Goal: Book appointment/travel/reservation

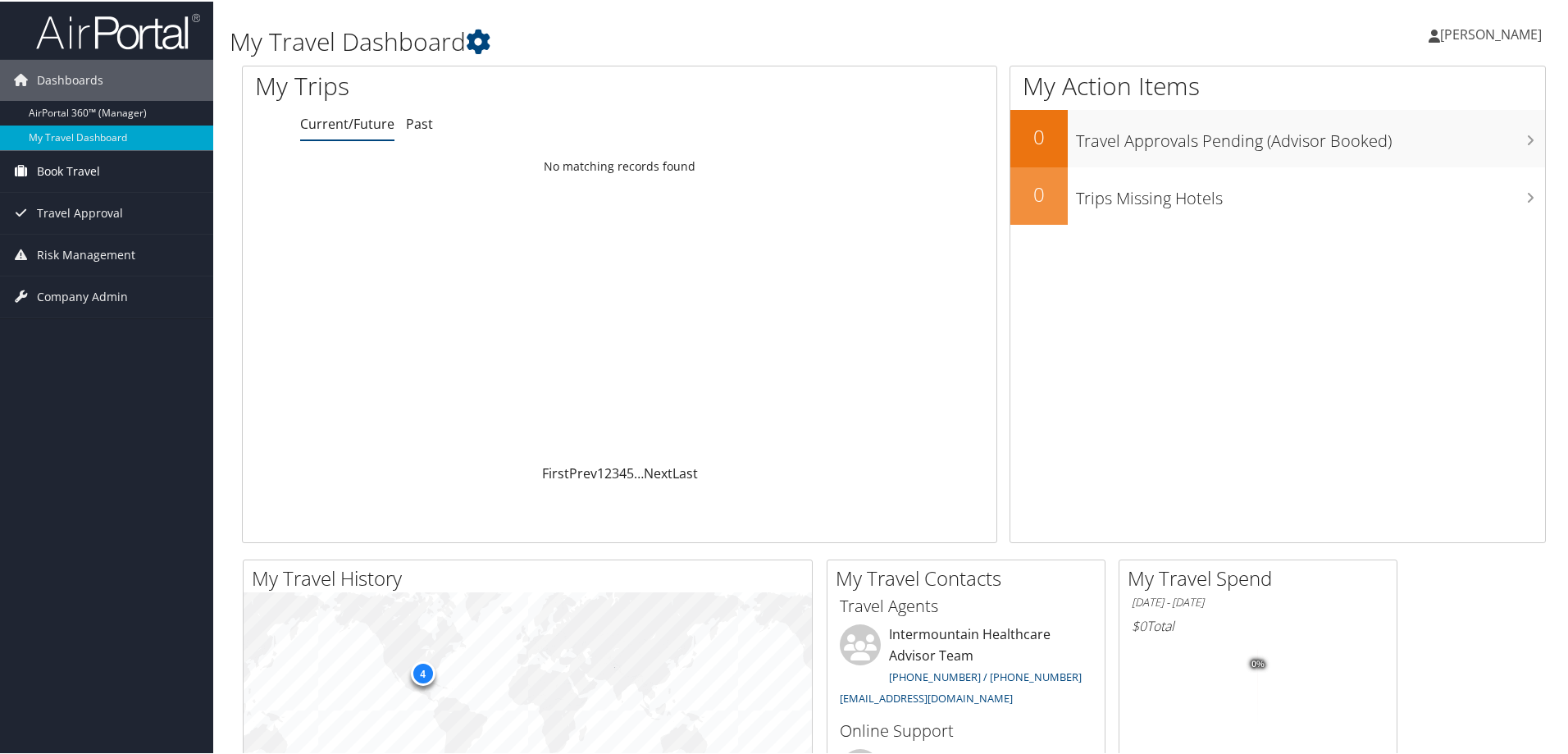
click at [68, 167] on span "Book Travel" at bounding box center [68, 170] width 64 height 41
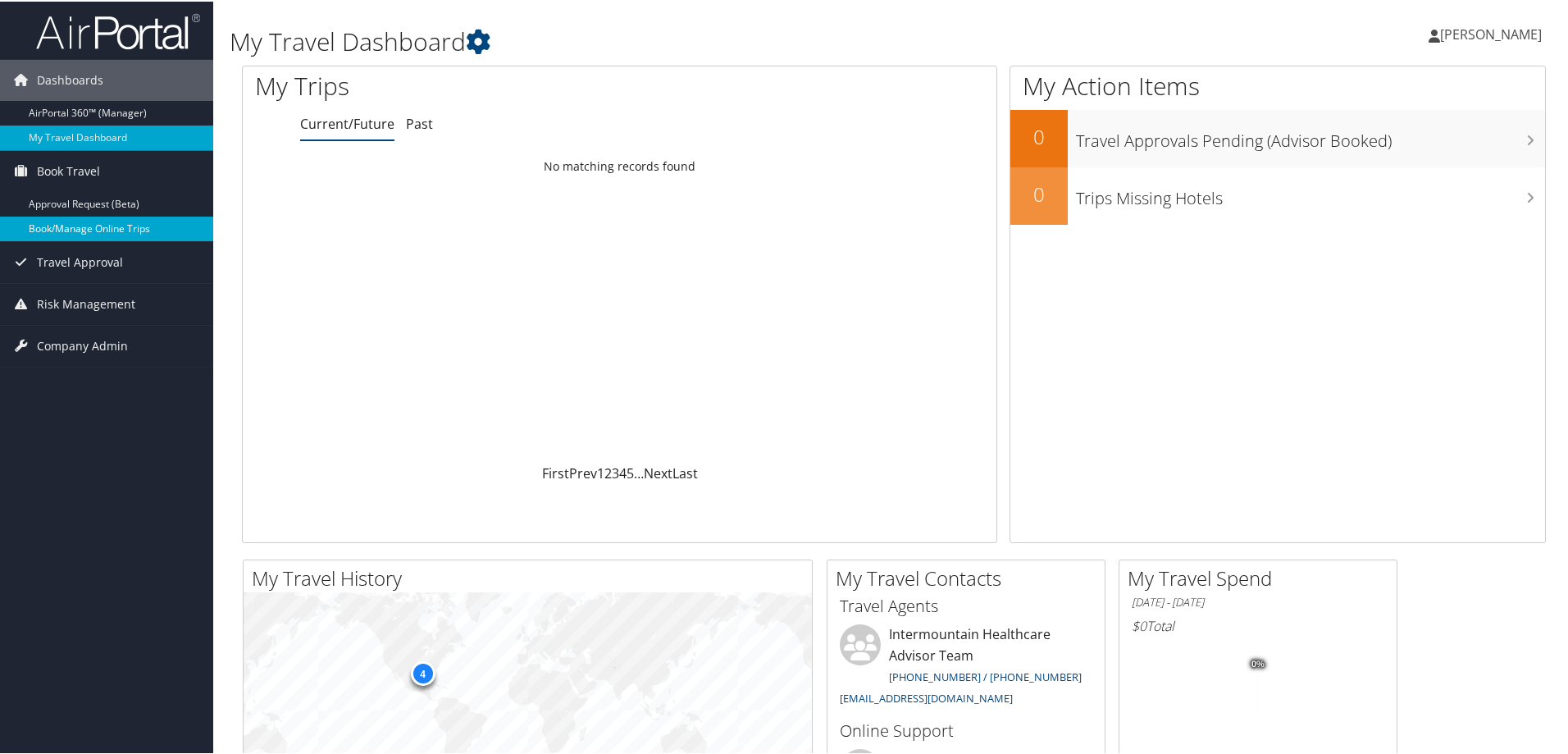
click at [70, 221] on link "Book/Manage Online Trips" at bounding box center [107, 227] width 213 height 24
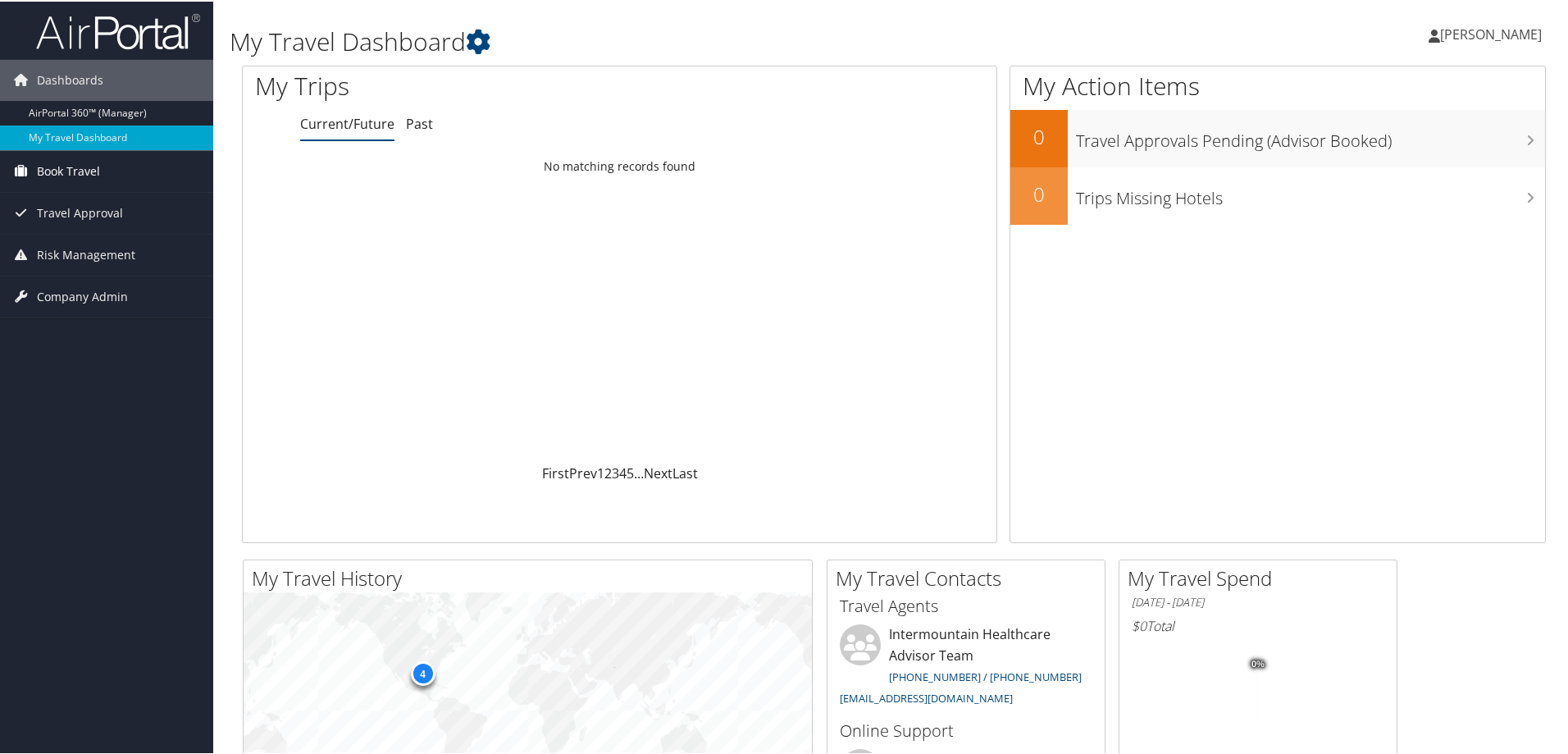
click at [125, 174] on link "Book Travel" at bounding box center [107, 170] width 213 height 41
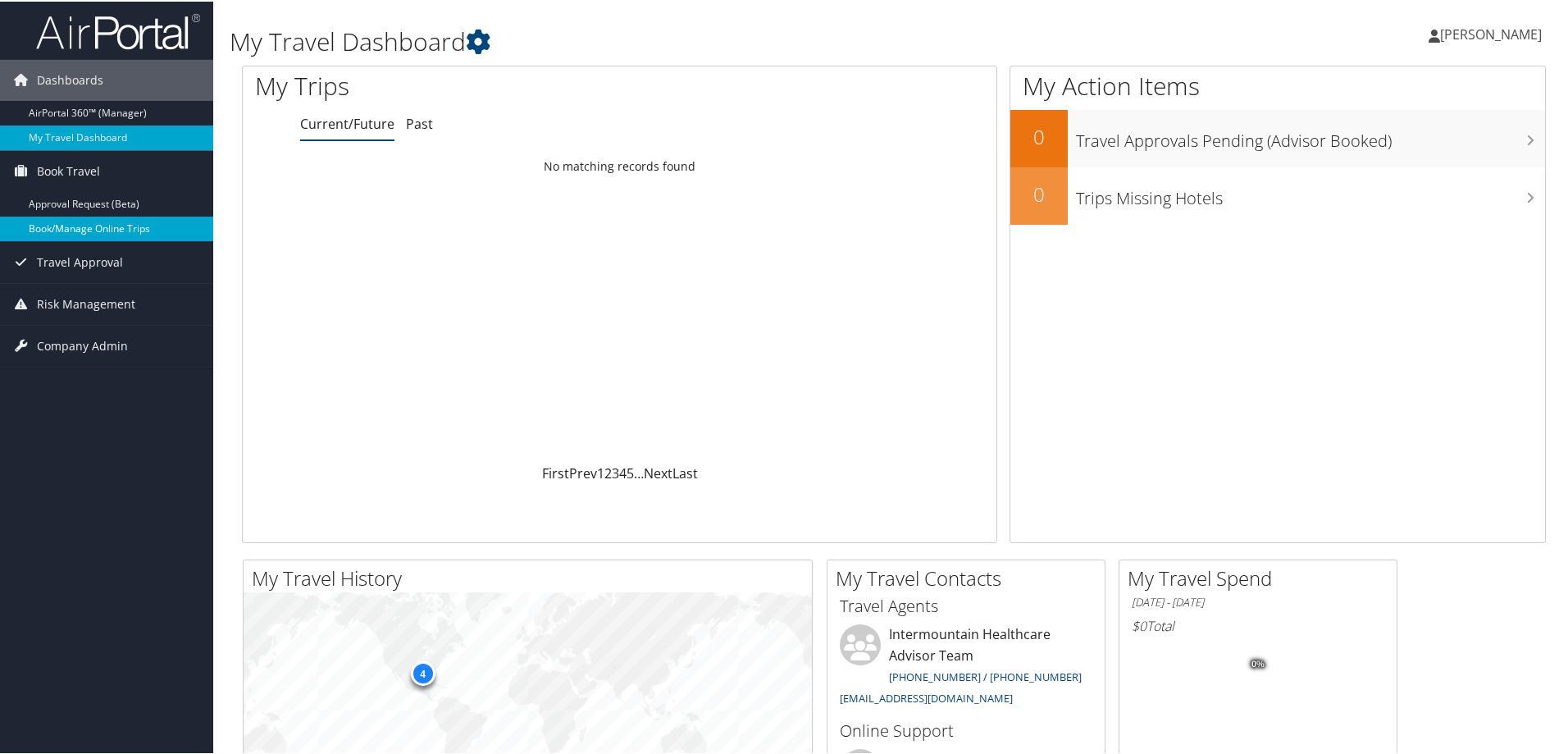
click at [99, 225] on link "Book/Manage Online Trips" at bounding box center [107, 227] width 213 height 24
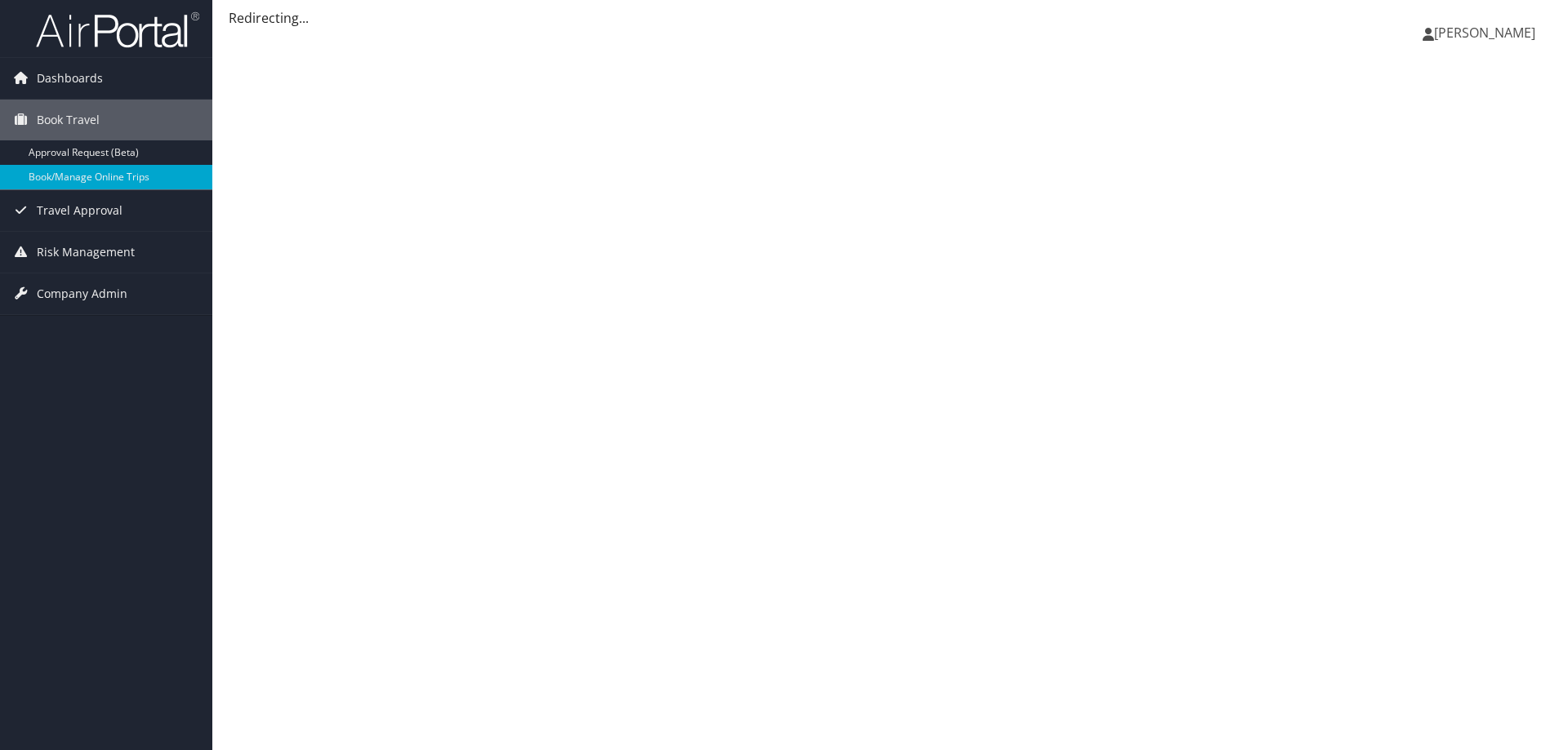
click at [1487, 33] on span "[PERSON_NAME]" at bounding box center [1484, 32] width 101 height 18
